Goal: Browse casually: Explore the website without a specific task or goal

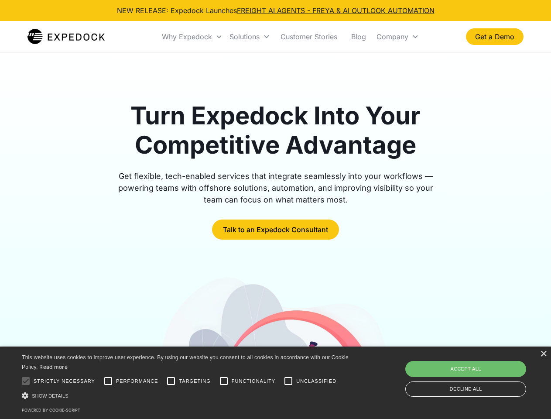
click at [193, 37] on div "Why Expedock" at bounding box center [187, 36] width 50 height 9
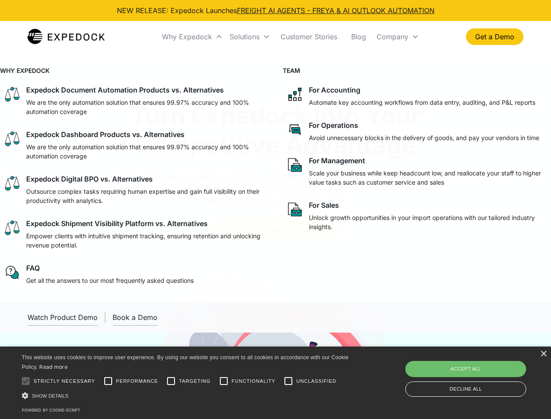
click at [250, 37] on div "Solutions" at bounding box center [245, 36] width 30 height 9
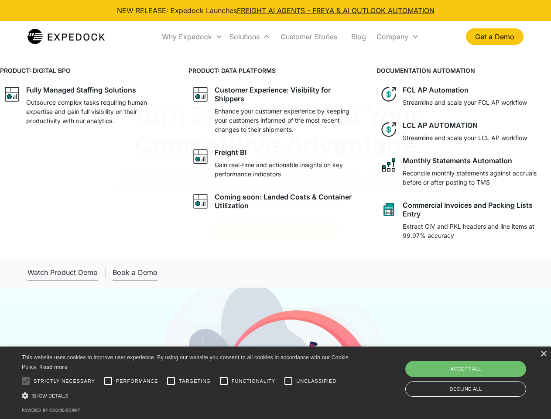
click at [398, 37] on div "Company" at bounding box center [393, 36] width 32 height 9
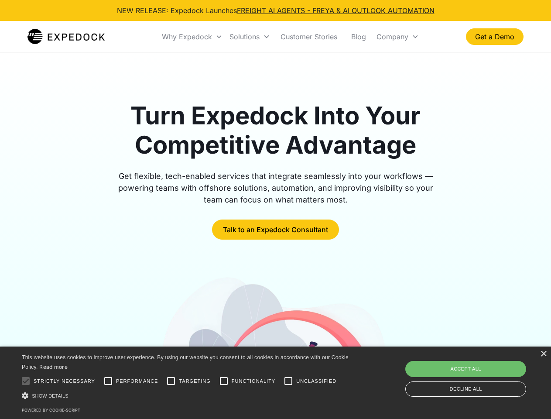
click at [26, 381] on div at bounding box center [25, 380] width 17 height 17
click at [108, 381] on input "Performance" at bounding box center [108, 380] width 17 height 17
checkbox input "true"
click at [171, 381] on input "Targeting" at bounding box center [170, 380] width 17 height 17
checkbox input "true"
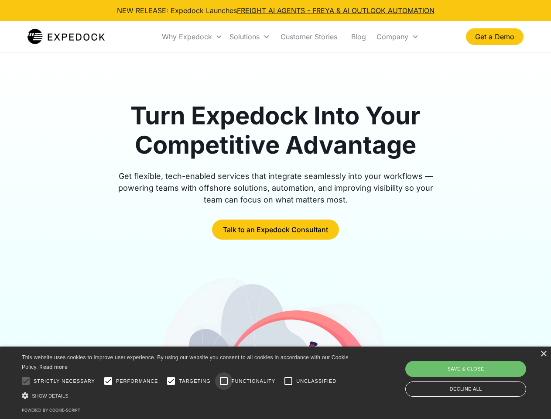
click at [224, 381] on input "Functionality" at bounding box center [223, 380] width 17 height 17
checkbox input "true"
click at [289, 381] on input "Unclassified" at bounding box center [288, 380] width 17 height 17
checkbox input "true"
click at [187, 396] on div "Show details Hide details" at bounding box center [187, 395] width 330 height 9
